Goal: Transaction & Acquisition: Purchase product/service

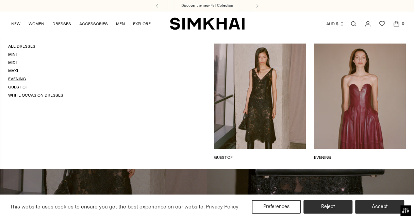
click at [16, 80] on link "Evening" at bounding box center [17, 79] width 18 height 5
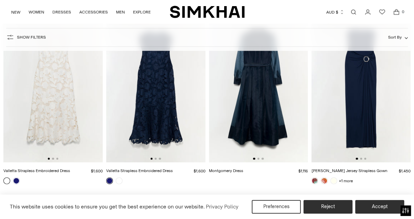
scroll to position [630, 0]
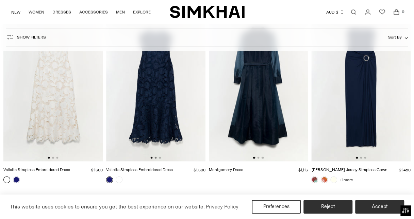
click at [156, 157] on button "Go to slide 2" at bounding box center [156, 158] width 2 height 2
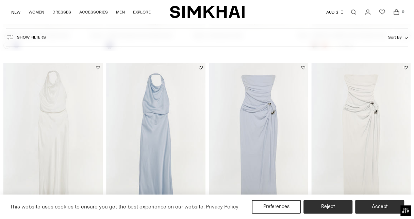
scroll to position [844, 0]
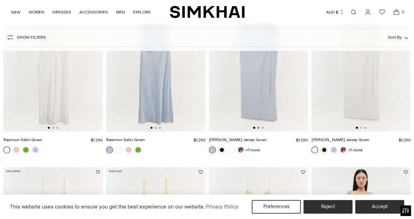
click at [259, 127] on button "Go to slide 2" at bounding box center [258, 128] width 2 height 2
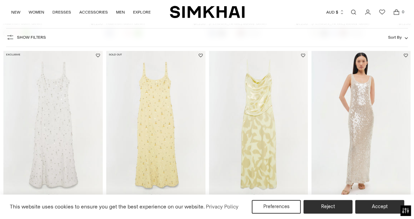
scroll to position [1020, 0]
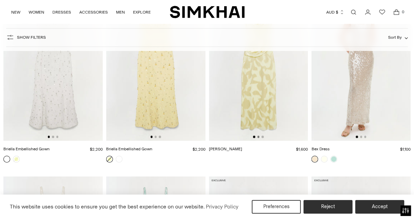
click at [259, 136] on button "Go to slide 2" at bounding box center [258, 137] width 2 height 2
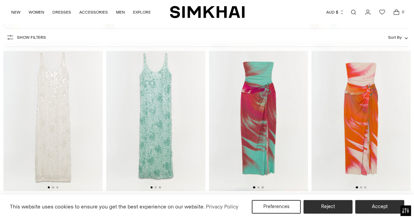
scroll to position [1183, 0]
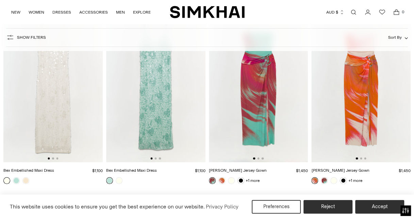
click at [362, 157] on img at bounding box center [361, 88] width 99 height 149
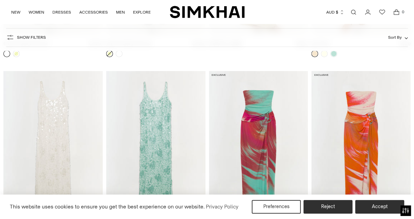
scroll to position [1210, 0]
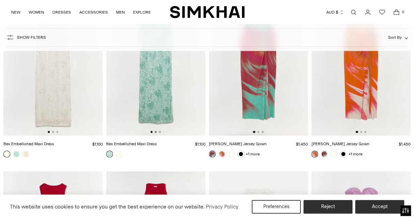
click at [156, 131] on button "Go to slide 2" at bounding box center [156, 132] width 2 height 2
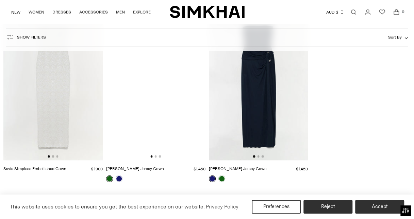
scroll to position [1902, 0]
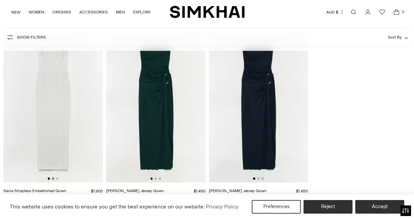
click at [53, 178] on button "Go to slide 2" at bounding box center [53, 179] width 2 height 2
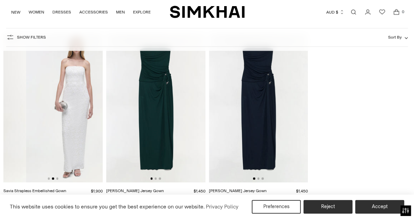
scroll to position [0, 99]
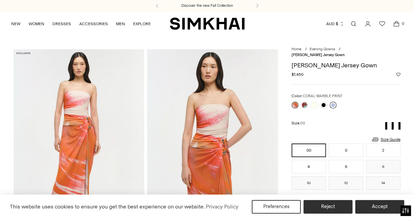
click at [332, 104] on link at bounding box center [333, 105] width 7 height 7
